Goal: Transaction & Acquisition: Purchase product/service

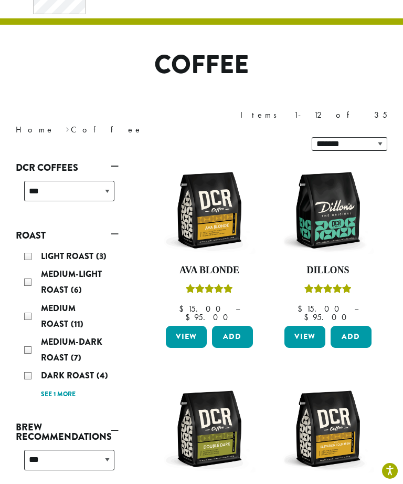
scroll to position [47, 0]
click at [326, 180] on img at bounding box center [328, 210] width 92 height 92
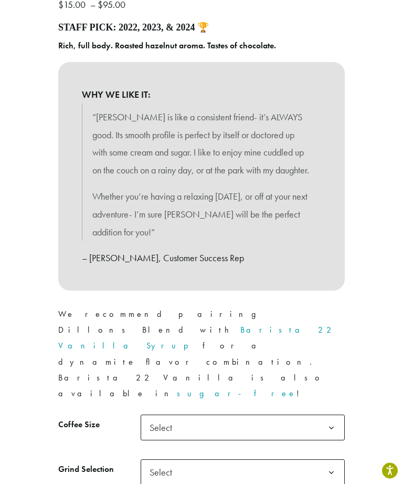
scroll to position [474, 0]
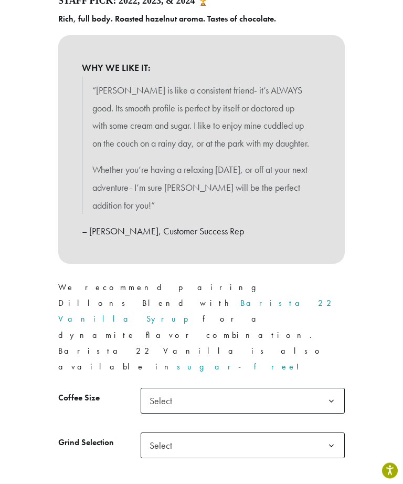
click at [165, 391] on span "Select" at bounding box center [163, 401] width 37 height 20
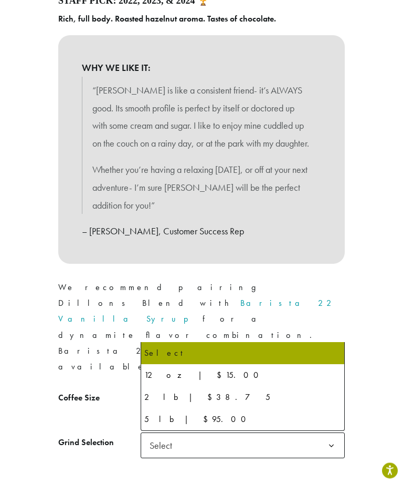
scroll to position [474, 0]
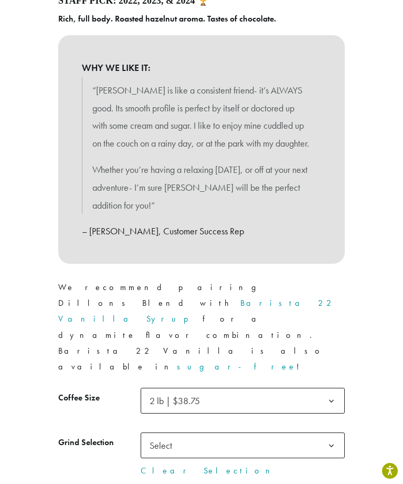
click at [196, 432] on span "Select" at bounding box center [243, 445] width 204 height 26
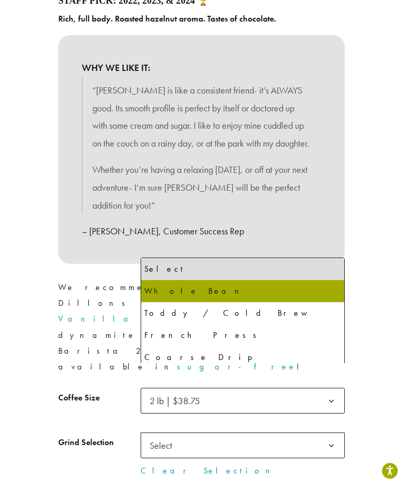
select select "**********"
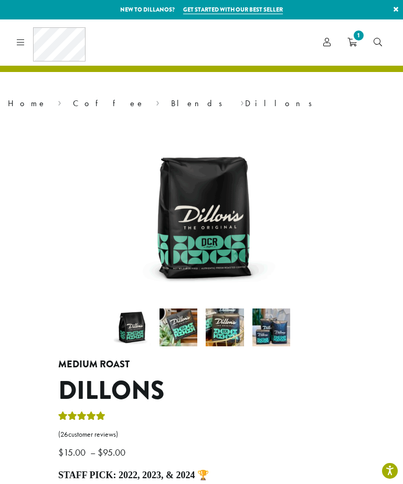
click at [25, 47] on div "Coffee All Coffees Best Sellers Blends Single Origins Dillanos Limited Organic …" at bounding box center [49, 42] width 73 height 34
click at [25, 37] on div "Coffee All Coffees Best Sellers Blends Single Origins Dillanos Limited Organic …" at bounding box center [49, 42] width 73 height 34
click at [73, 100] on link "Coffee" at bounding box center [109, 103] width 72 height 11
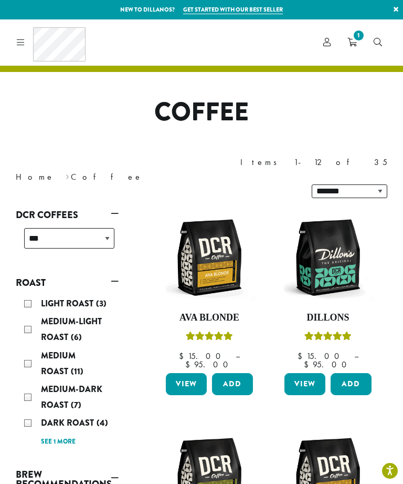
click at [26, 43] on div "Coffee All Coffees Best Sellers Blends Single Origins Dillanos Limited Organic …" at bounding box center [49, 42] width 73 height 34
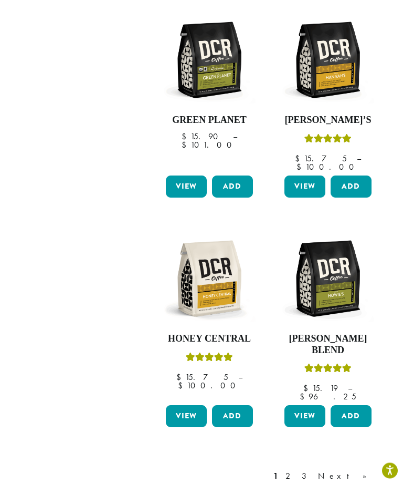
scroll to position [1114, 0]
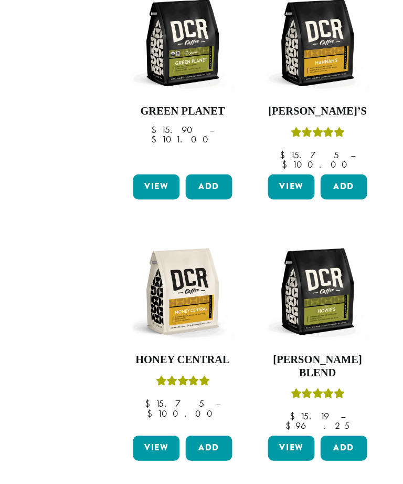
click at [284, 460] on link "2" at bounding box center [290, 466] width 13 height 13
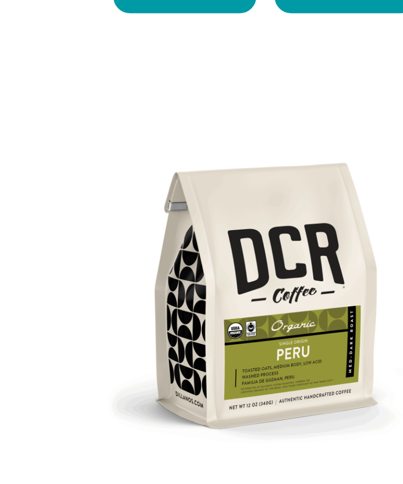
scroll to position [175, 0]
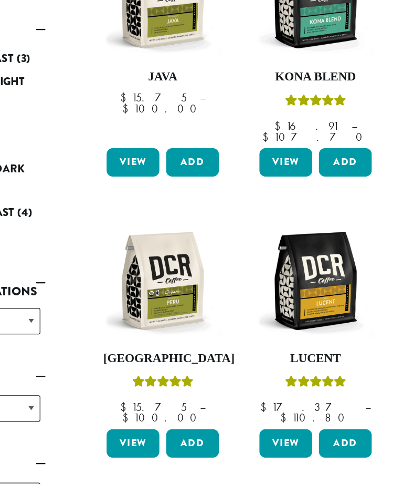
click at [163, 254] on img at bounding box center [209, 300] width 92 height 92
click at [166, 415] on link "View" at bounding box center [186, 426] width 41 height 22
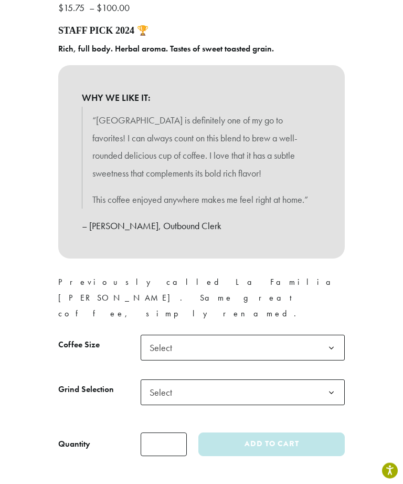
scroll to position [456, 0]
click at [167, 338] on span "Select" at bounding box center [163, 348] width 37 height 20
click at [164, 382] on span "Select" at bounding box center [163, 392] width 37 height 20
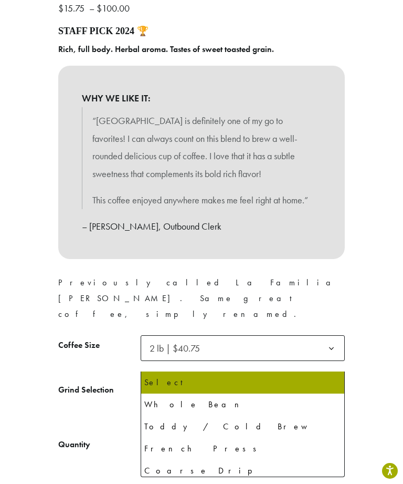
select select "**********"
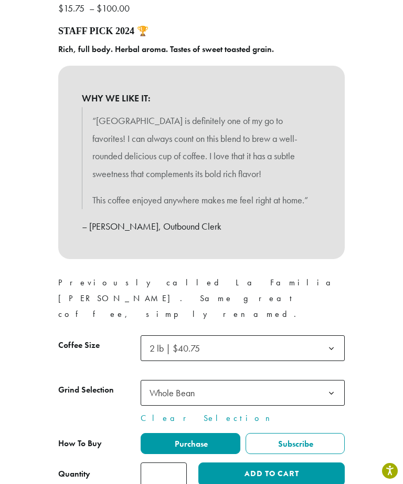
click at [251, 462] on button "Add to cart" at bounding box center [272, 474] width 147 height 24
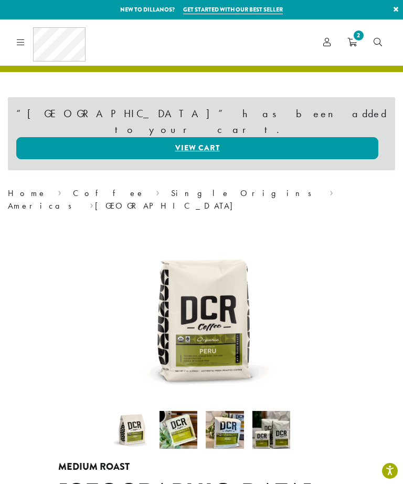
click at [354, 35] on span "2" at bounding box center [359, 35] width 14 height 14
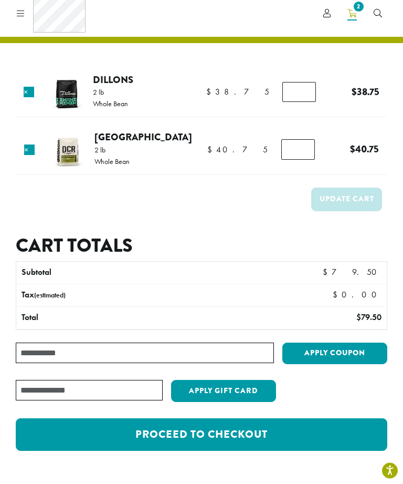
scroll to position [29, 0]
click at [199, 433] on link "Proceed to checkout" at bounding box center [202, 434] width 372 height 33
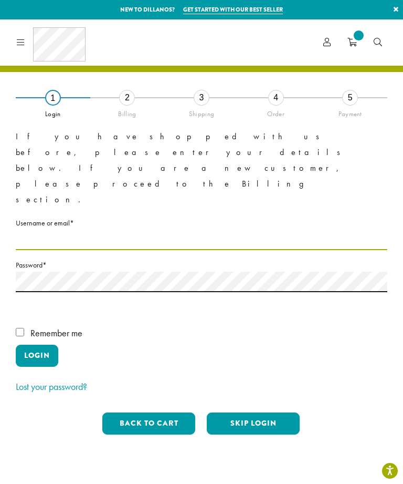
click at [51, 229] on input "Username or email * Required" at bounding box center [202, 239] width 372 height 20
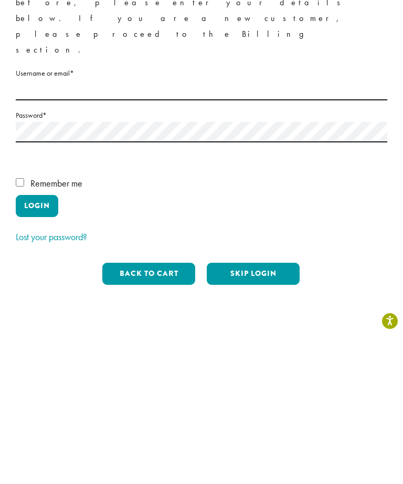
click at [261, 412] on button "Skip Login" at bounding box center [253, 423] width 93 height 22
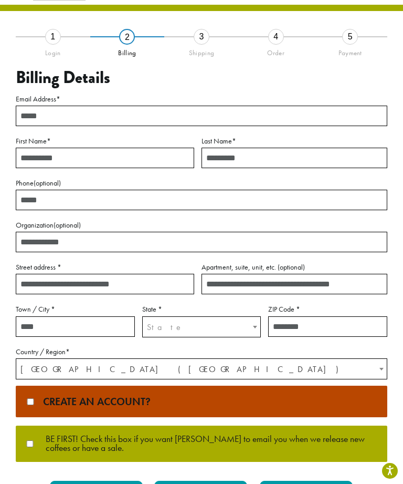
scroll to position [60, 0]
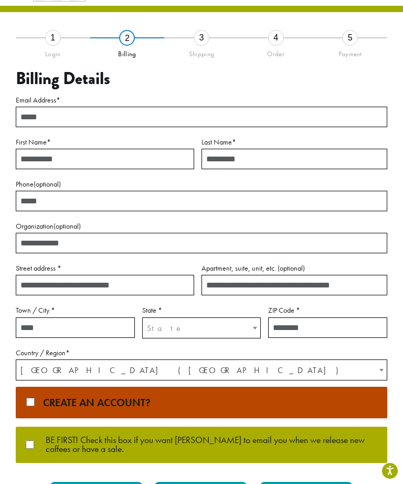
click at [50, 114] on input "Email Address *" at bounding box center [202, 117] width 372 height 20
type input "**********"
click at [68, 151] on input "First Name *" at bounding box center [105, 159] width 179 height 20
type input "****"
click at [229, 149] on input "Last Name *" at bounding box center [295, 159] width 186 height 20
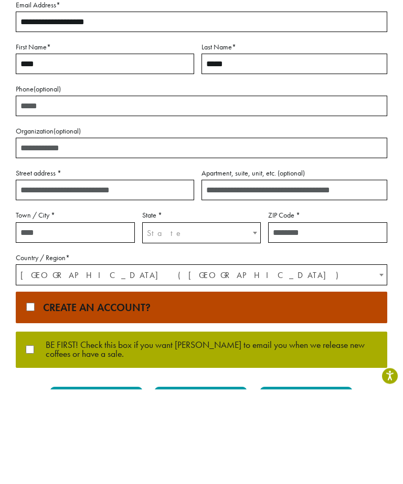
type input "*****"
click at [39, 275] on input "Street address *" at bounding box center [105, 285] width 179 height 20
type input "**********"
click at [37, 317] on input "Town / City *" at bounding box center [75, 327] width 119 height 20
type input "******"
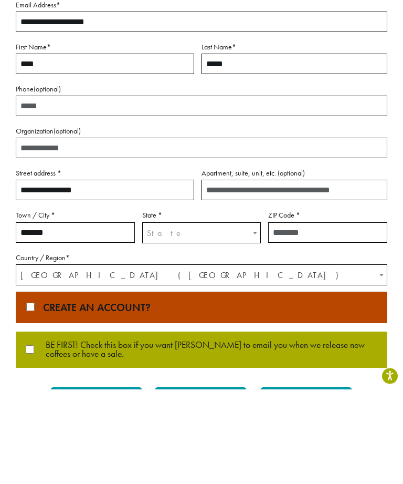
click at [169, 318] on span "State" at bounding box center [202, 328] width 118 height 20
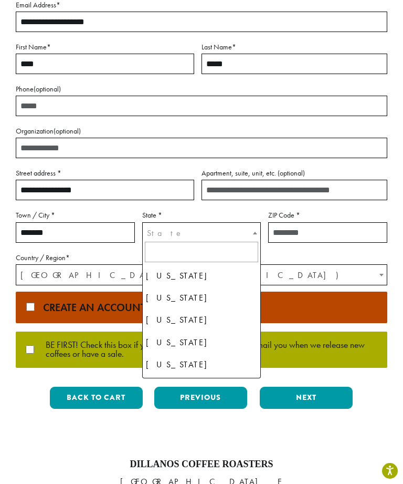
scroll to position [53, 0]
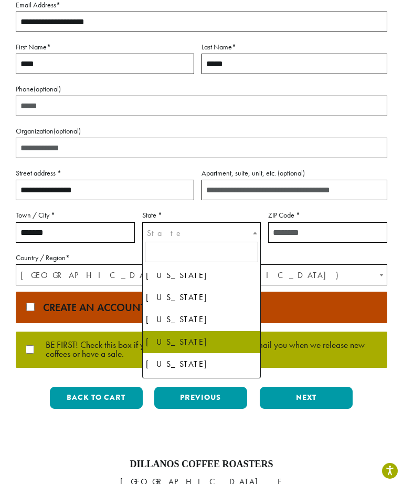
select select "**"
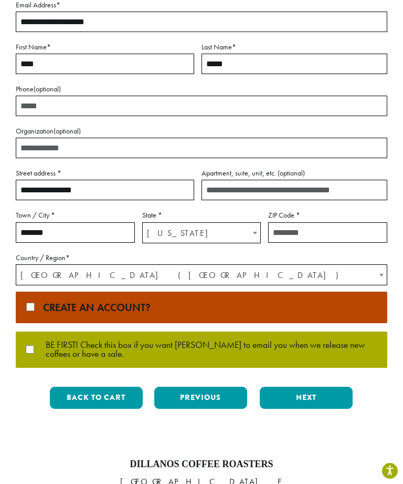
click at [301, 233] on input "ZIP Code *" at bounding box center [327, 232] width 119 height 20
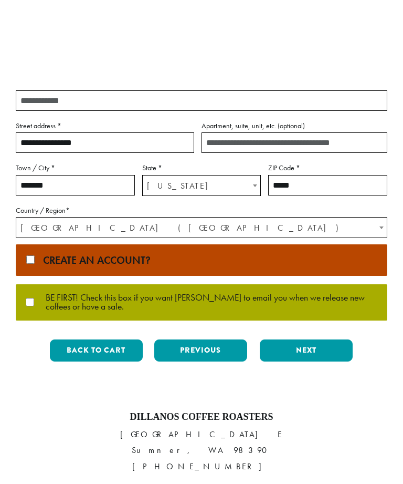
scroll to position [297, 0]
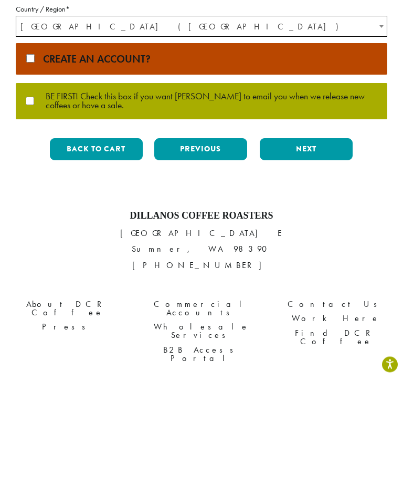
type input "*****"
click at [315, 245] on button "Next" at bounding box center [306, 256] width 93 height 22
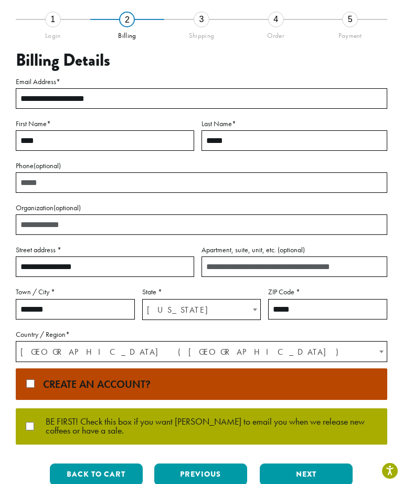
scroll to position [60, 0]
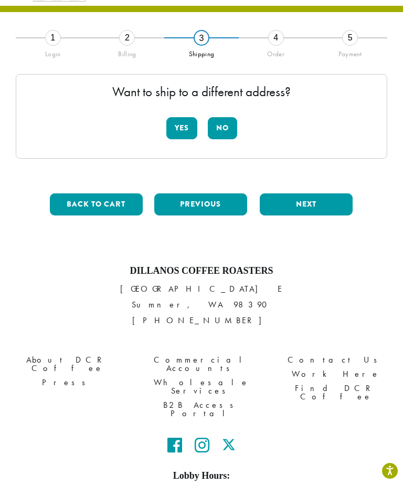
click at [228, 129] on button "No" at bounding box center [222, 128] width 29 height 22
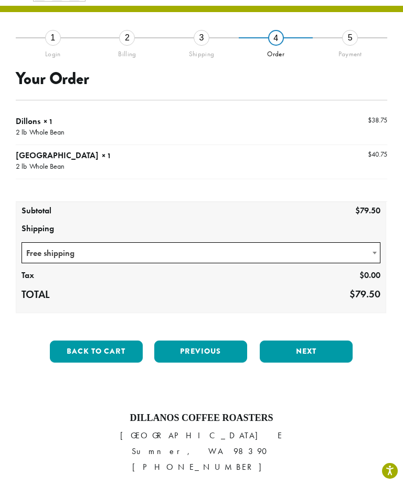
click at [329, 346] on button "Next" at bounding box center [306, 351] width 93 height 22
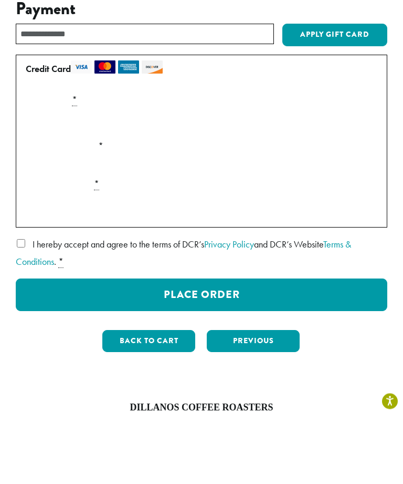
scroll to position [130, 0]
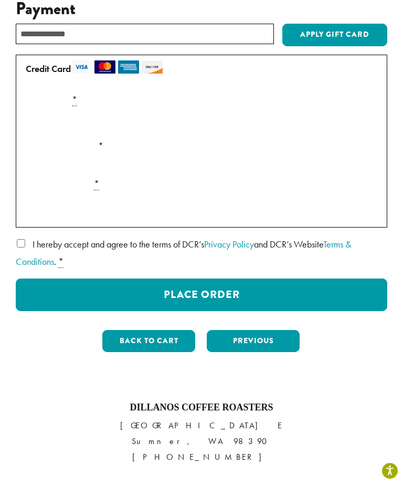
click at [185, 290] on button "Place Order" at bounding box center [202, 294] width 372 height 33
